Goal: Task Accomplishment & Management: Manage account settings

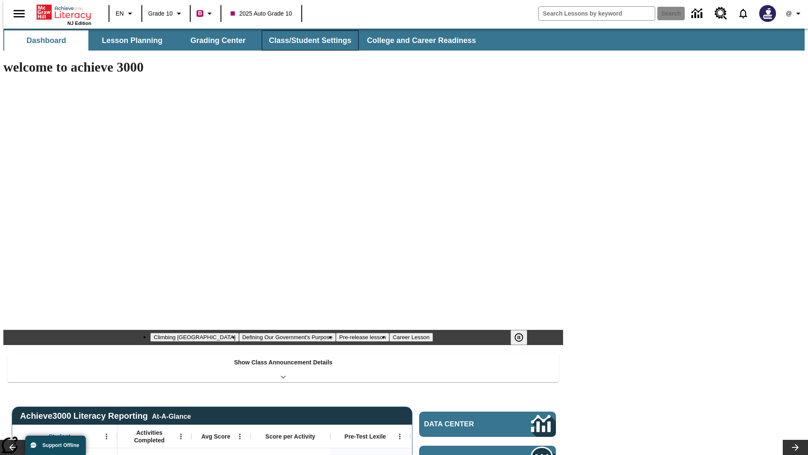
click at [306, 40] on button "Class/Student Settings" at bounding box center [310, 40] width 97 height 20
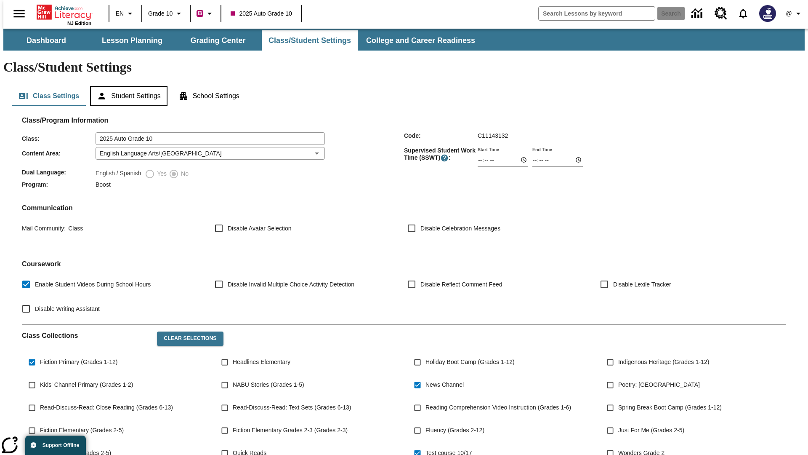
click at [127, 86] on button "Student Settings" at bounding box center [128, 96] width 77 height 20
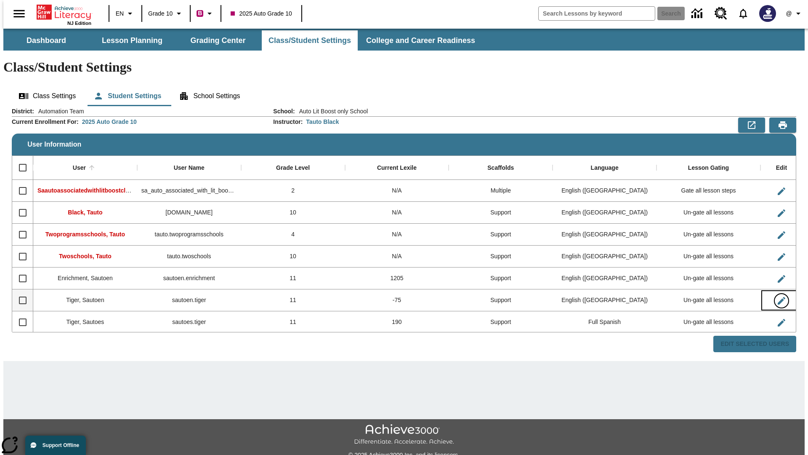
click at [778, 297] on icon "Edit User" at bounding box center [782, 301] width 8 height 8
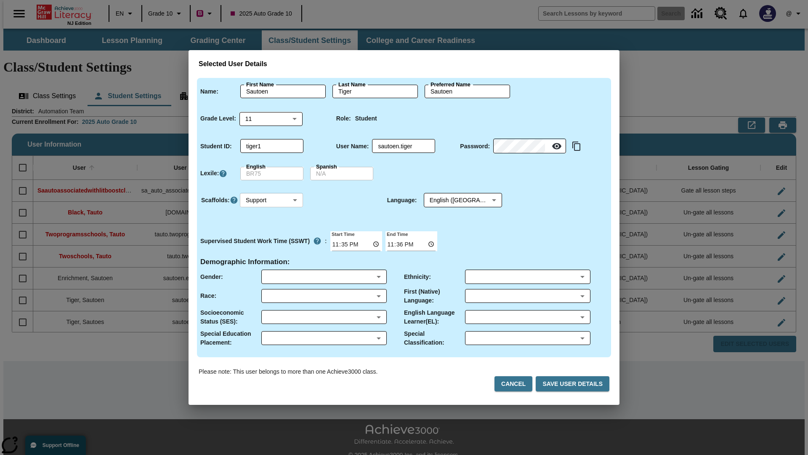
click at [271, 200] on body "Skip to main content NJ Edition EN Grade 10 B 2025 Auto Grade 10 Search 0 @ Das…" at bounding box center [403, 251] width 801 height 444
click at [271, 231] on li "Support" at bounding box center [271, 231] width 63 height 14
click at [455, 200] on body "Skip to main content NJ Edition EN Grade 10 B 2025 Auto Grade 10 Search 0 @ Das…" at bounding box center [403, 251] width 801 height 444
click at [271, 200] on body "Skip to main content NJ Edition EN Grade 10 B 2025 Auto Grade 10 Search 0 @ Das…" at bounding box center [403, 251] width 801 height 444
click at [271, 245] on li "Enrichment" at bounding box center [271, 245] width 63 height 14
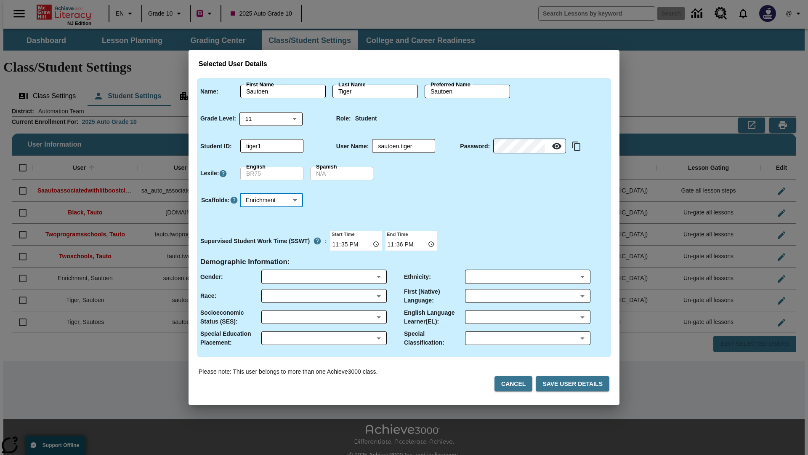
click at [271, 200] on body "Skip to main content NJ Edition EN Grade 10 B 2025 Auto Grade 10 Search 0 @ Das…" at bounding box center [403, 251] width 801 height 444
click at [271, 217] on li "Standard" at bounding box center [271, 217] width 63 height 14
click at [271, 200] on body "Skip to main content NJ Edition EN Grade 10 B 2025 Auto Grade 10 Search 0 @ Das…" at bounding box center [403, 251] width 801 height 444
click at [271, 259] on li "Multiple" at bounding box center [271, 259] width 63 height 14
type input "M"
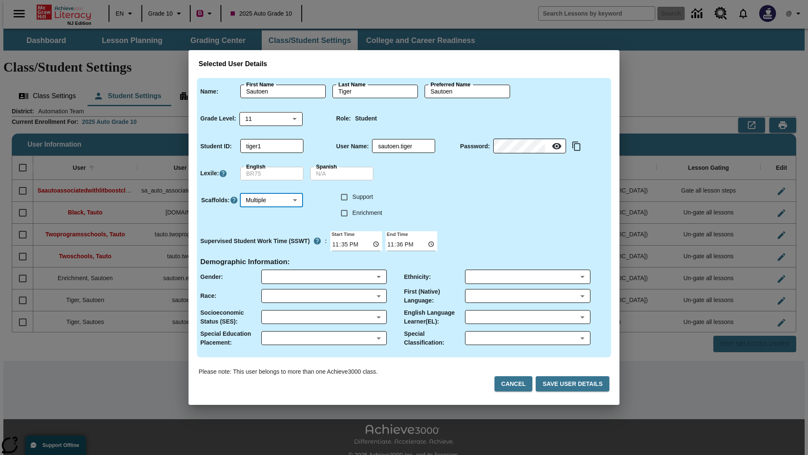
click at [344, 213] on input "Enrichment" at bounding box center [344, 213] width 16 height 16
checkbox input "true"
